Goal: Navigation & Orientation: Find specific page/section

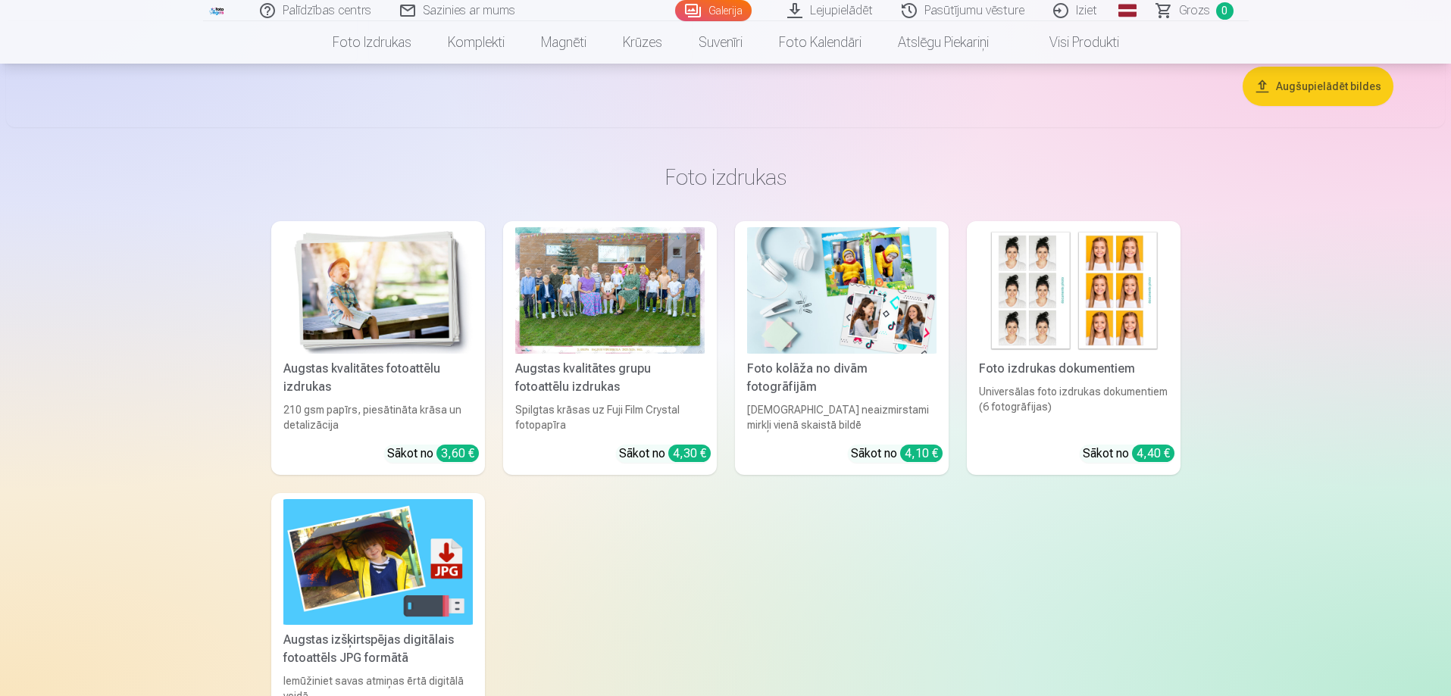
scroll to position [8638, 0]
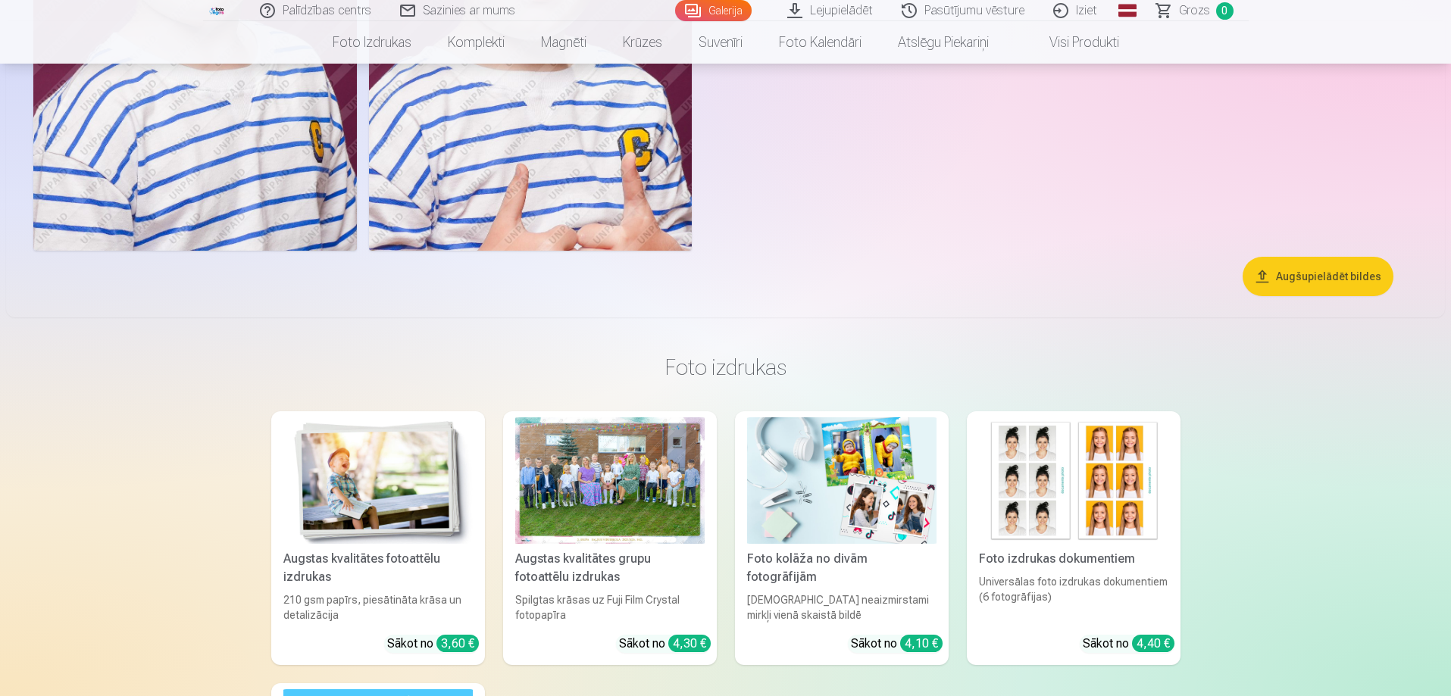
click at [665, 485] on div at bounding box center [609, 481] width 189 height 127
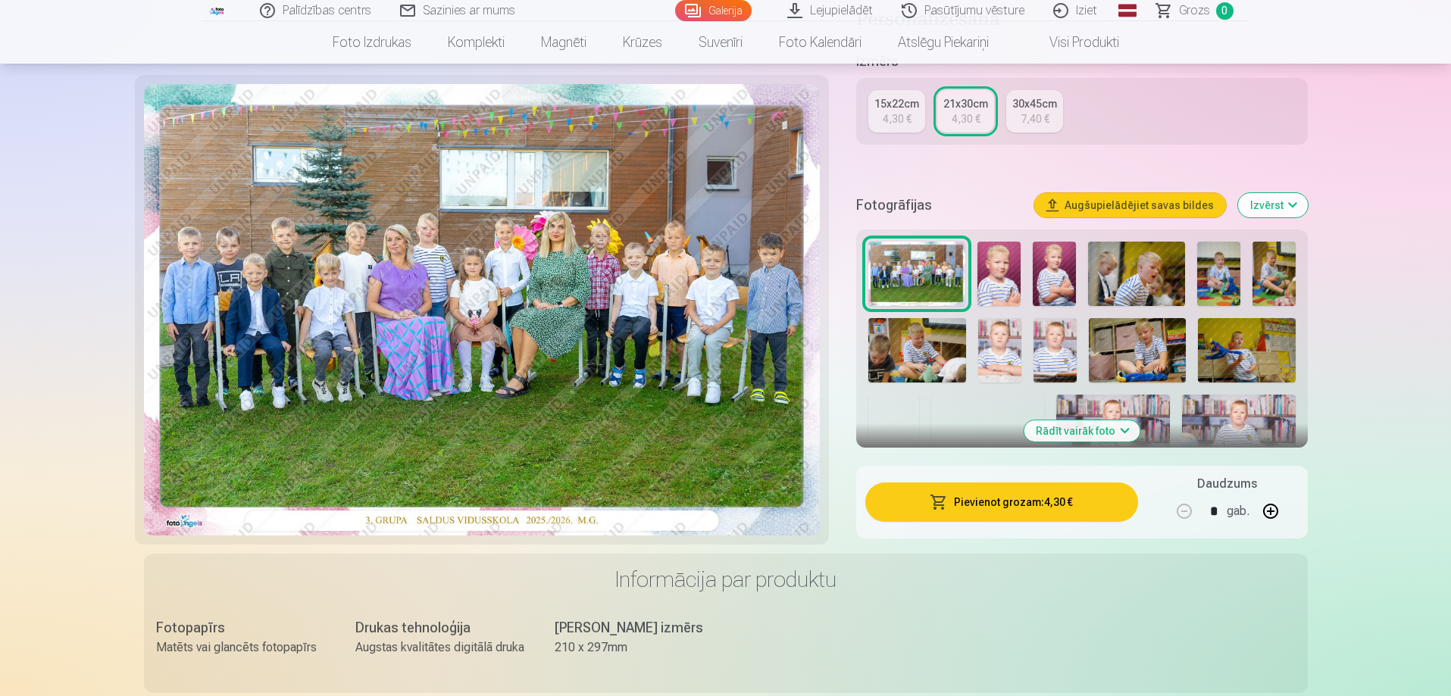
scroll to position [379, 0]
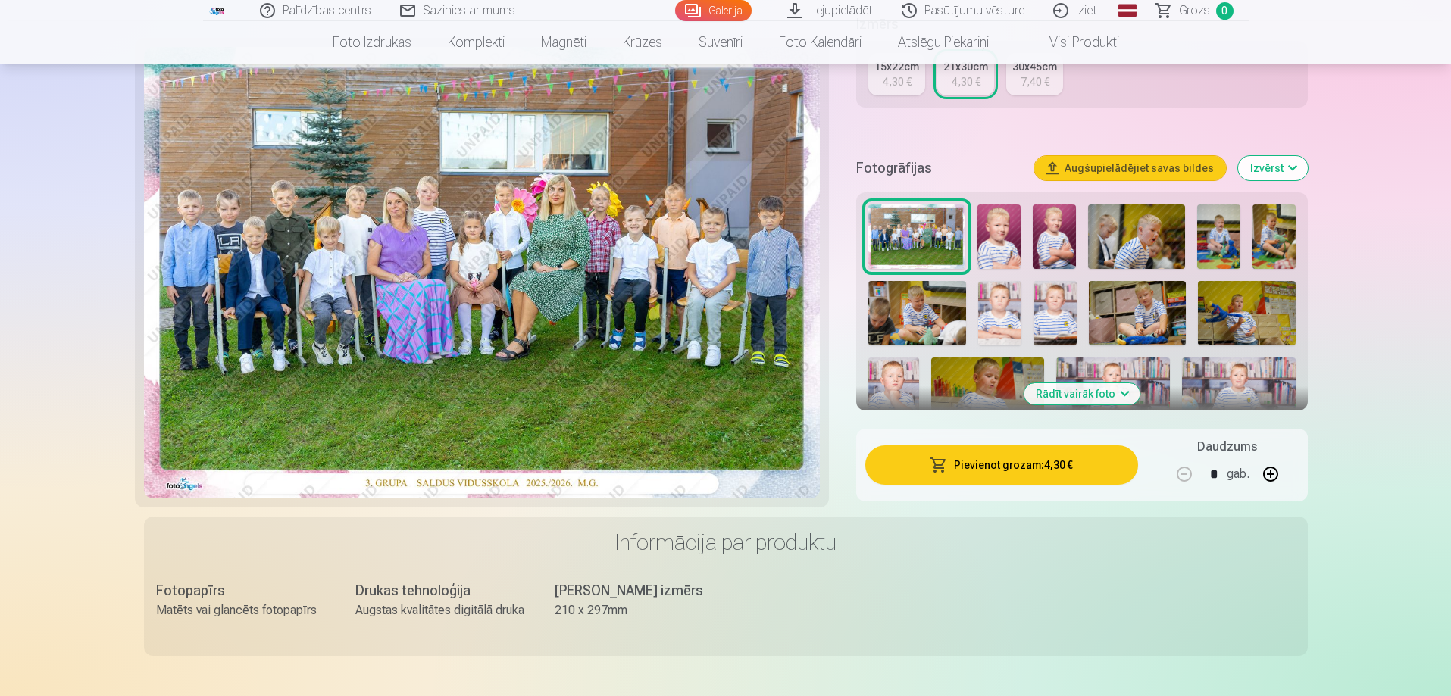
click at [1107, 393] on button "Rādīt vairāk foto" at bounding box center [1082, 393] width 116 height 21
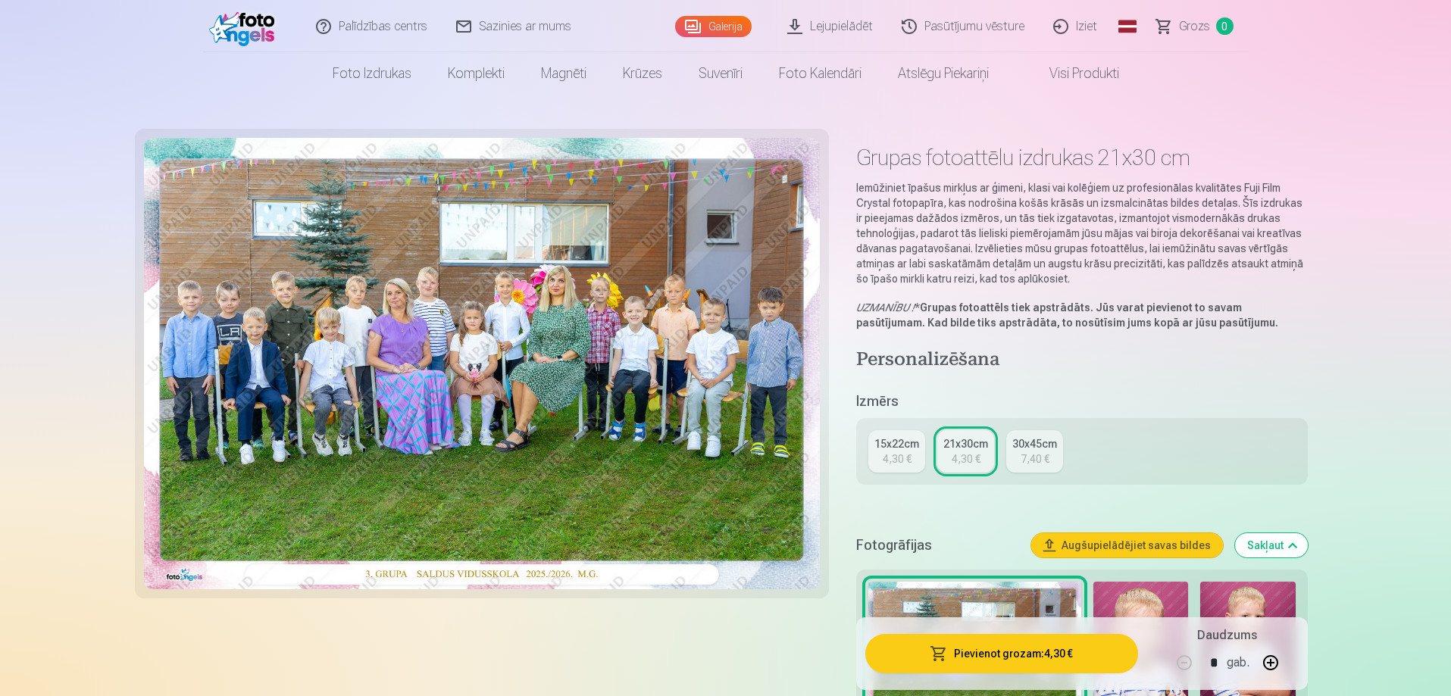
scroll to position [0, 0]
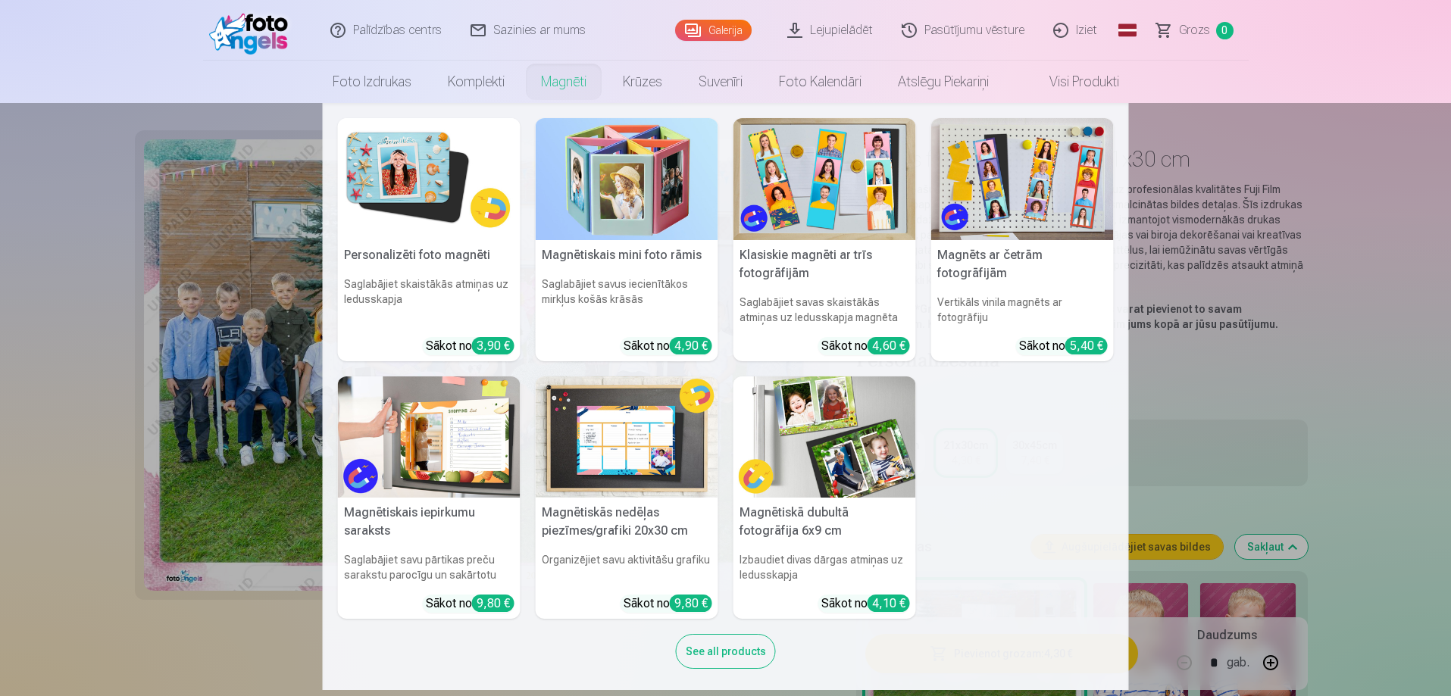
click at [553, 78] on link "Magnēti" at bounding box center [564, 82] width 82 height 42
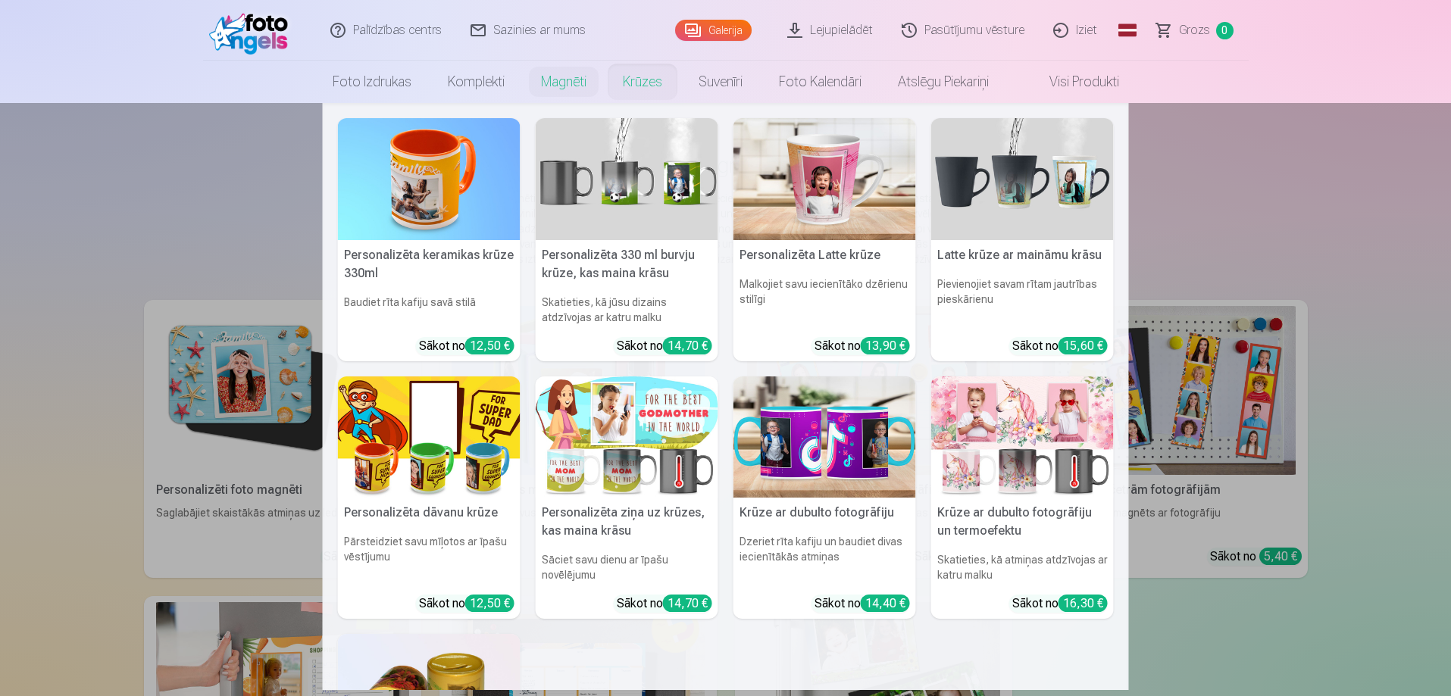
click at [644, 89] on link "Krūzes" at bounding box center [643, 82] width 76 height 42
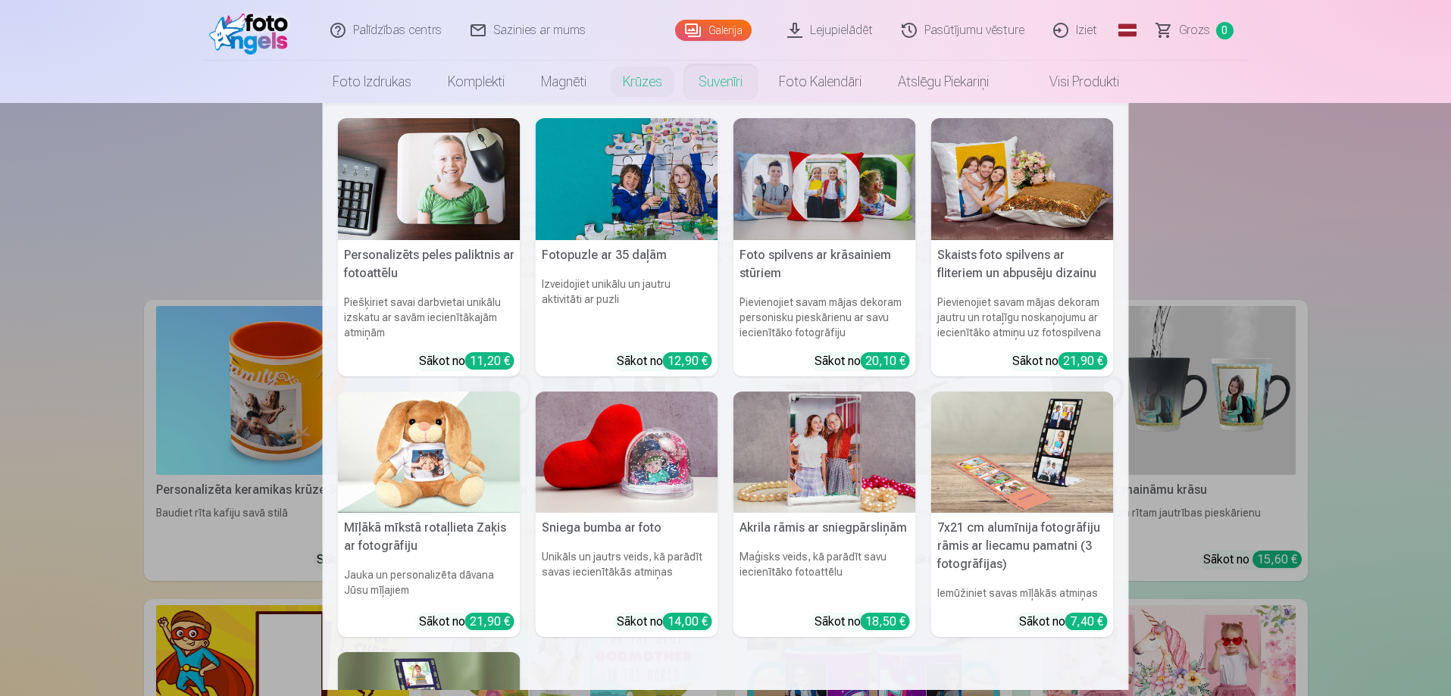
click at [726, 82] on link "Suvenīri" at bounding box center [720, 82] width 80 height 42
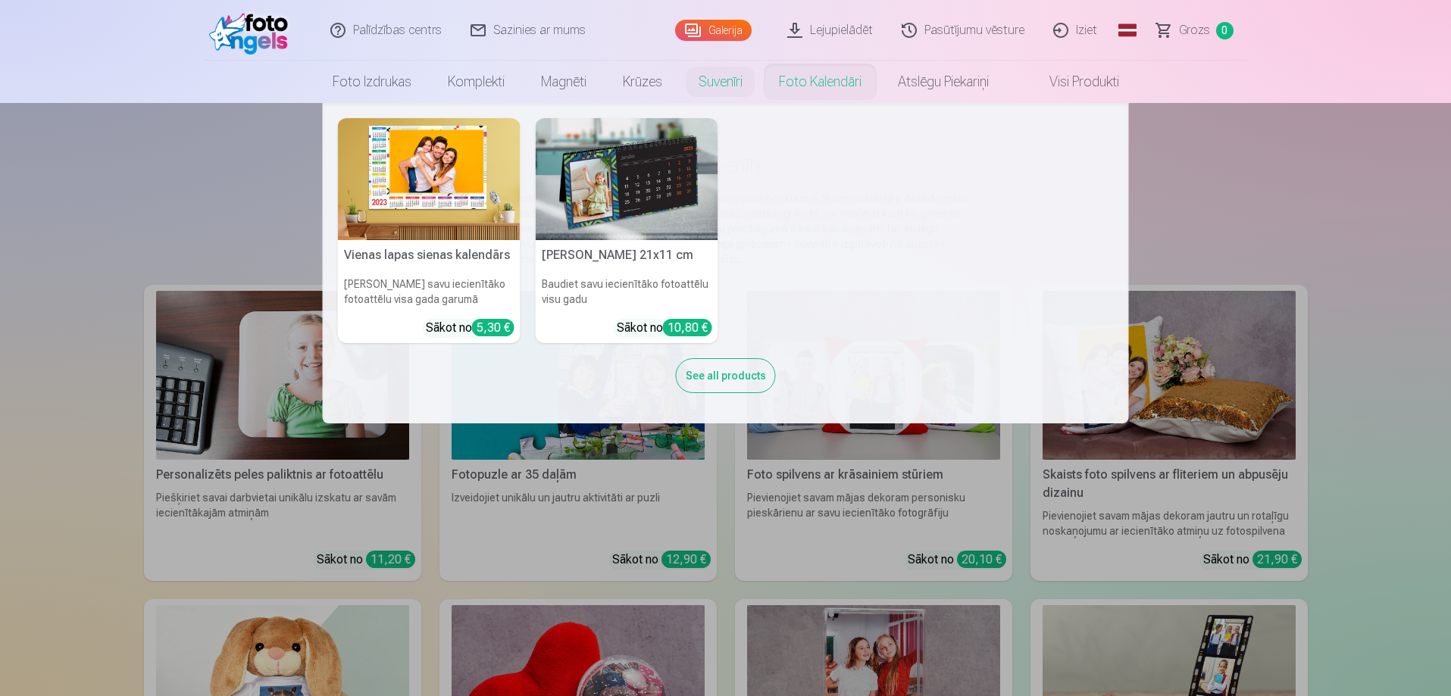
click at [830, 84] on link "Foto kalendāri" at bounding box center [820, 82] width 119 height 42
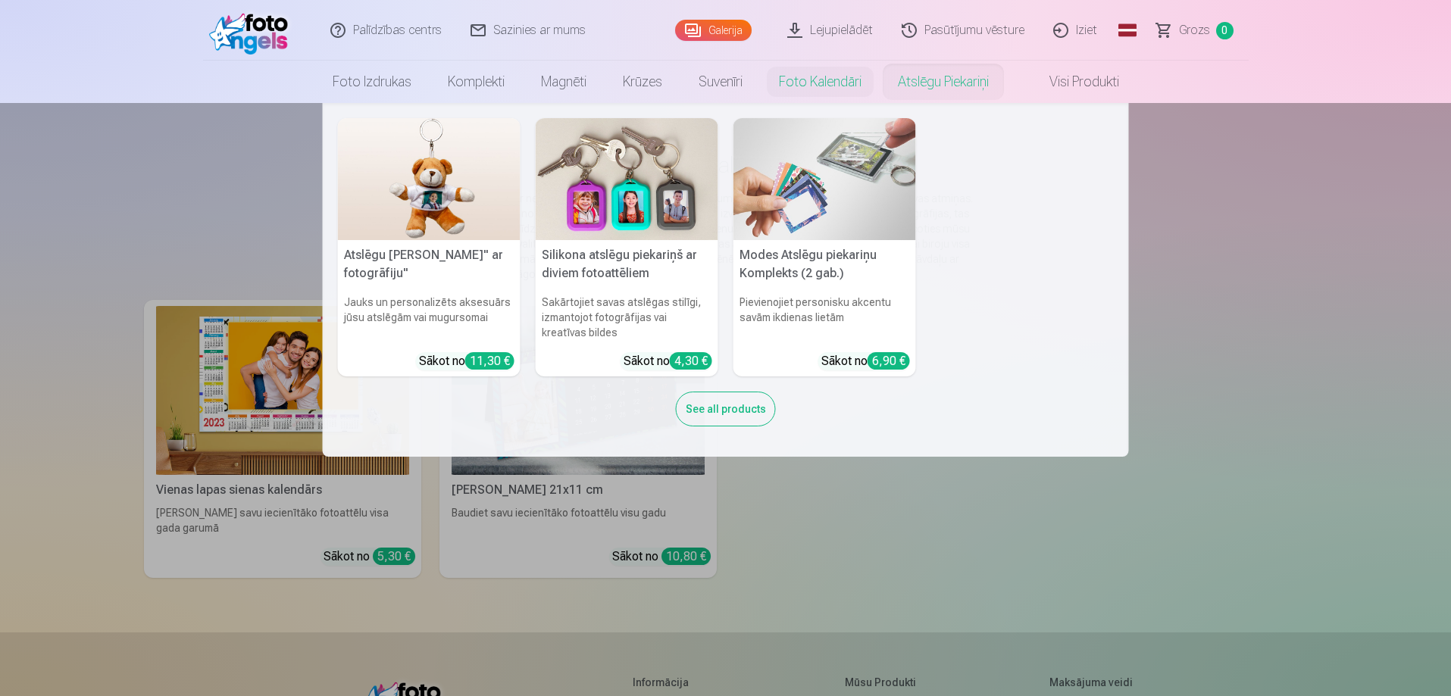
click at [934, 91] on link "Atslēgu piekariņi" at bounding box center [943, 82] width 127 height 42
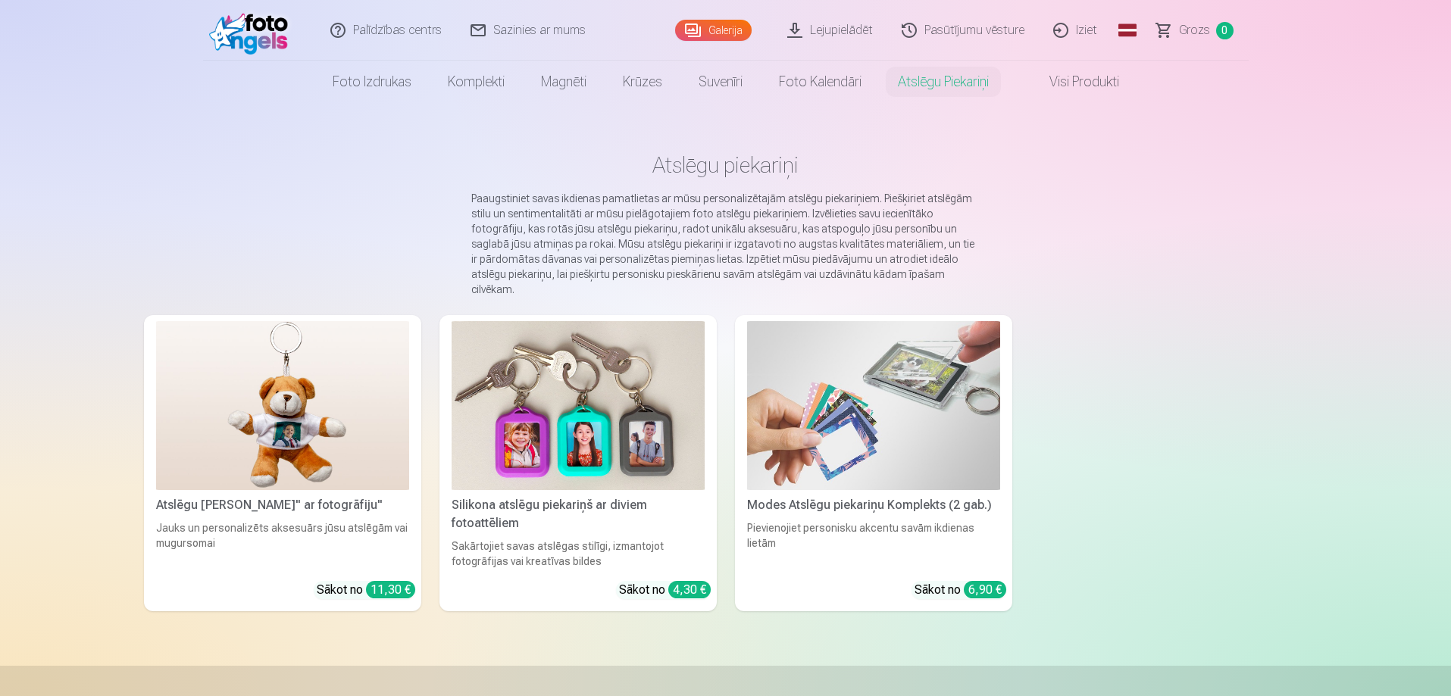
click at [1090, 83] on link "Visi produkti" at bounding box center [1072, 82] width 130 height 42
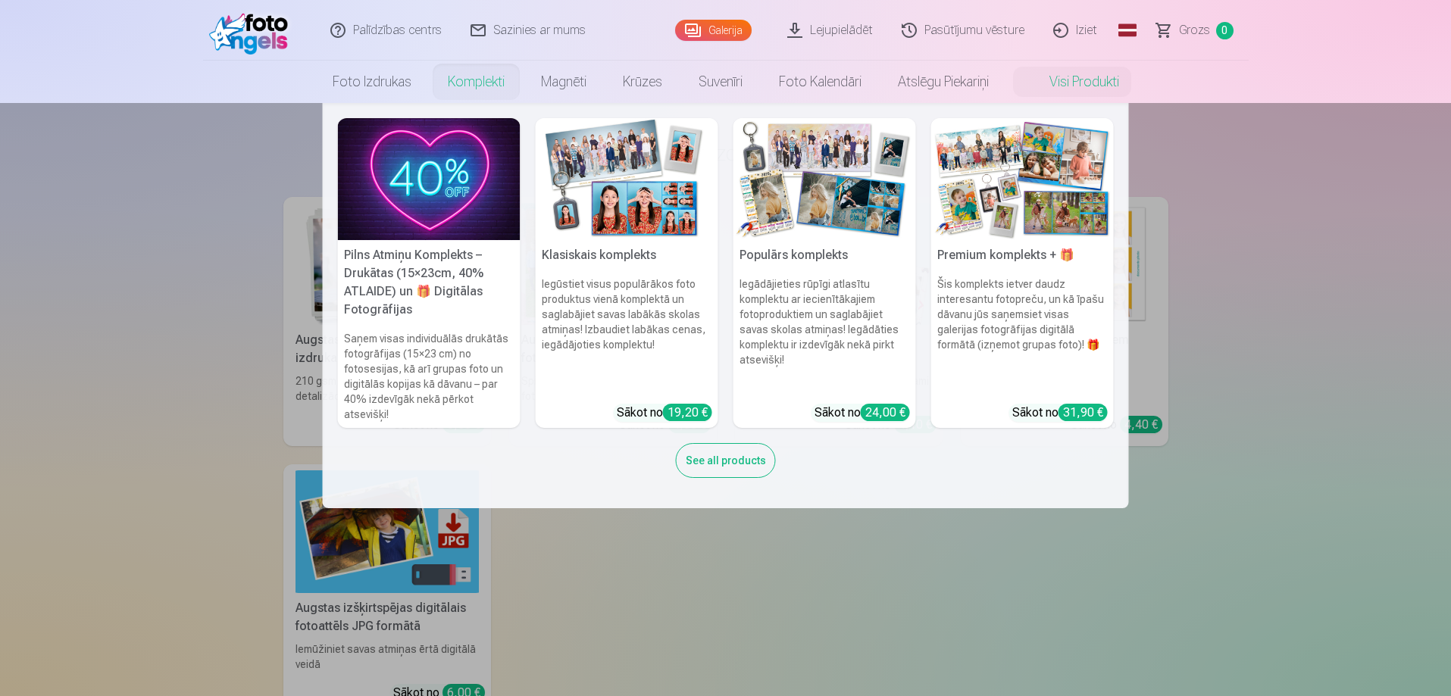
click at [466, 83] on link "Komplekti" at bounding box center [476, 82] width 93 height 42
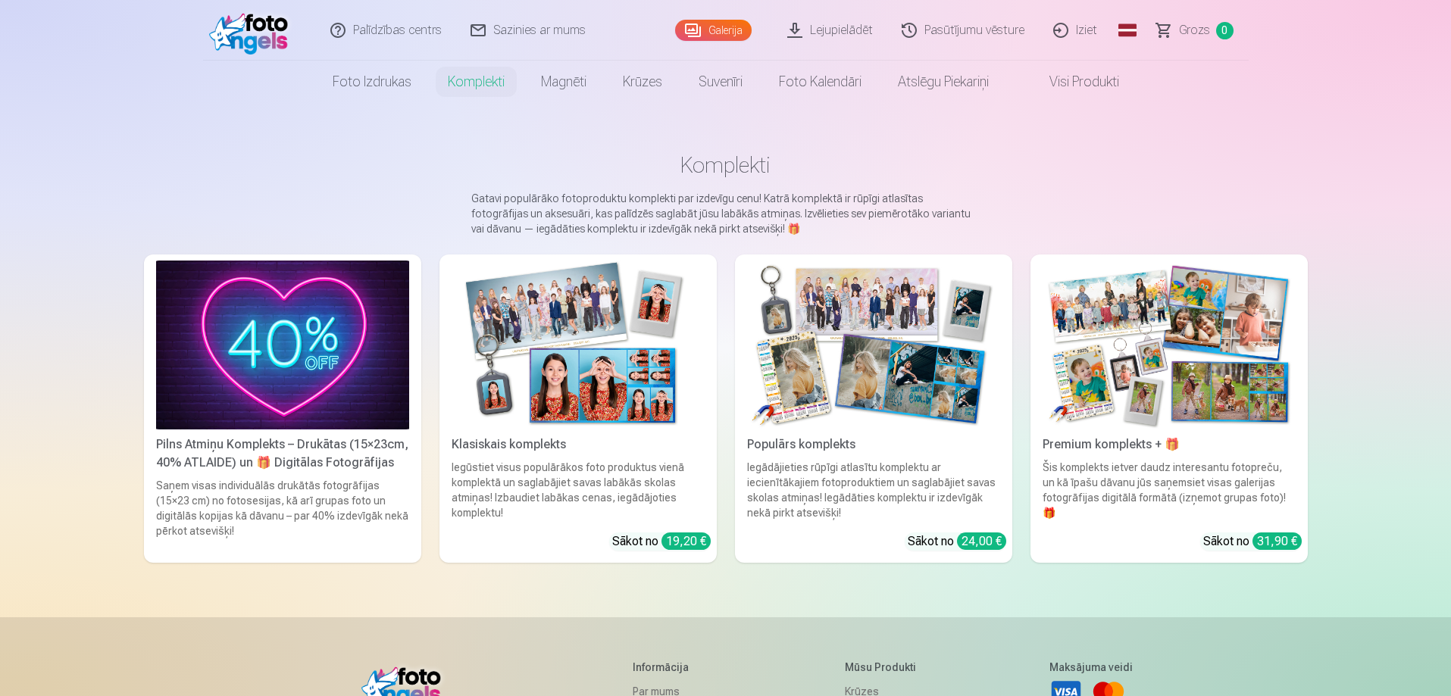
click at [703, 36] on link "Galerija" at bounding box center [713, 30] width 77 height 21
